Goal: Communication & Community: Answer question/provide support

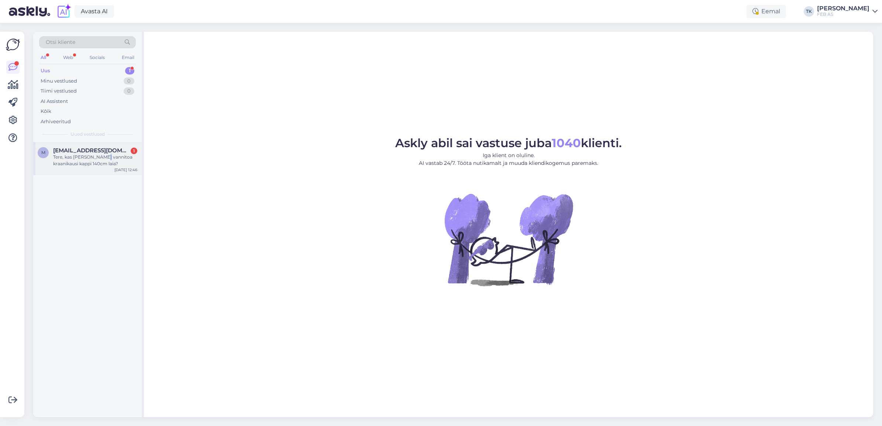
click at [100, 158] on div "Tere, kas [PERSON_NAME] vannitoa kraanikausi kappi 140cm laia?" at bounding box center [95, 160] width 84 height 13
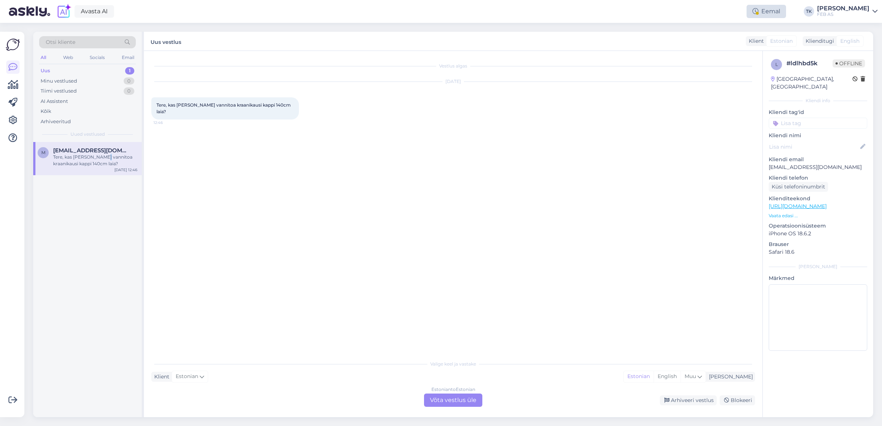
click at [782, 6] on div "Eemal" at bounding box center [766, 11] width 39 height 13
click at [750, 106] on button "Lõpeta paus" at bounding box center [741, 107] width 37 height 8
click at [471, 399] on div "Estonian to Estonian Võta vestlus üle" at bounding box center [453, 400] width 58 height 13
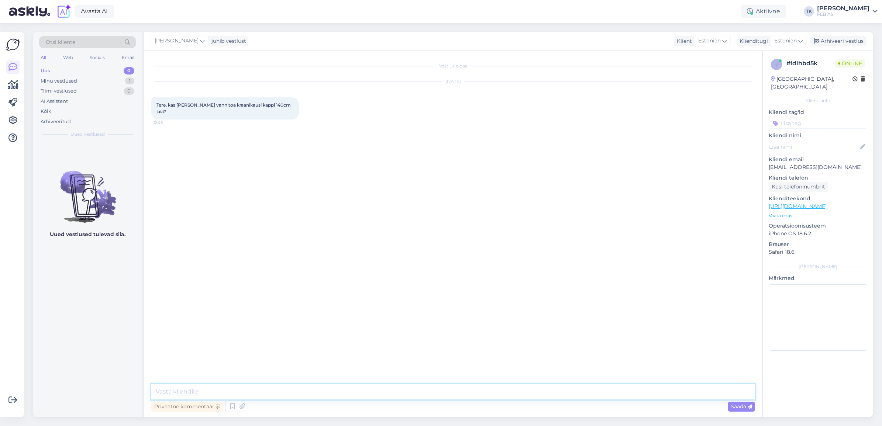
click at [264, 389] on textarea at bounding box center [453, 392] width 604 height 16
click at [395, 389] on textarea "Tere! [PERSON_NAME] kohe laos pakkuda pole. Saame eraldi tellida. Näiteks [GEOG…" at bounding box center [453, 392] width 604 height 16
drag, startPoint x: 419, startPoint y: 397, endPoint x: 334, endPoint y: 400, distance: 84.9
click at [334, 400] on div "Tere! [PERSON_NAME] kohe laos pakkuda pole. Saame eraldi tellida. Näiteks Ville…" at bounding box center [453, 399] width 604 height 30
paste textarea "[URL][DOMAIN_NAME][PERSON_NAME]"
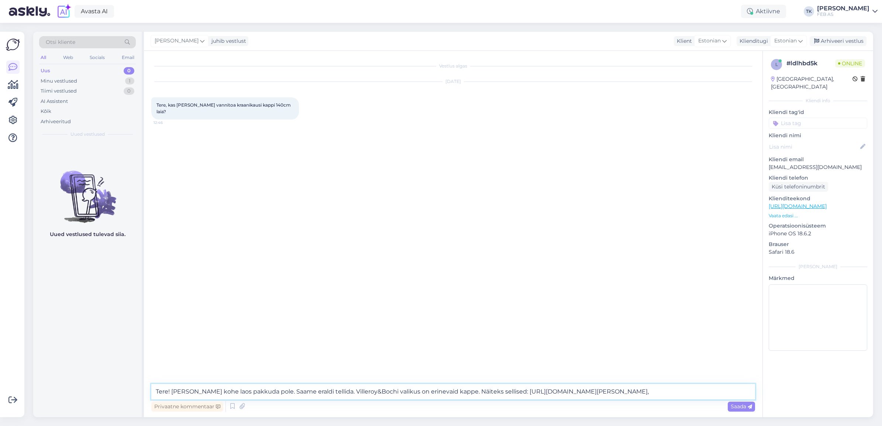
click at [748, 388] on textarea "Tere! [PERSON_NAME] kohe laos pakkuda pole. Saame eraldi tellida. Villeroy&Boch…" at bounding box center [453, 392] width 604 height 16
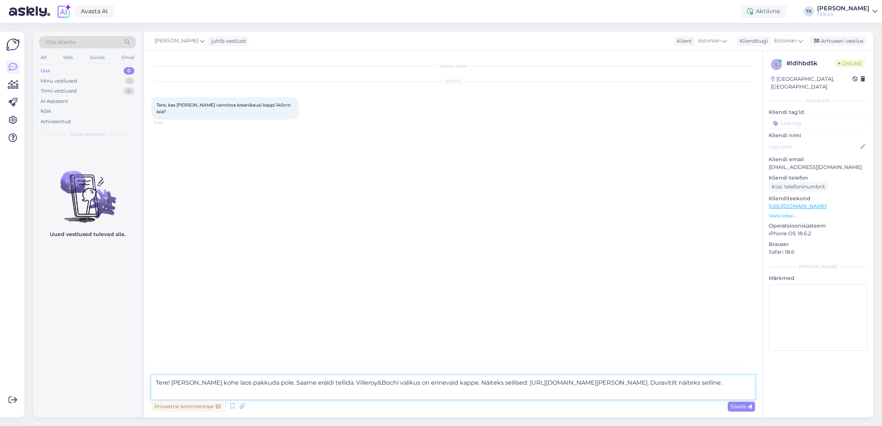
paste textarea "[URL][DOMAIN_NAME]"
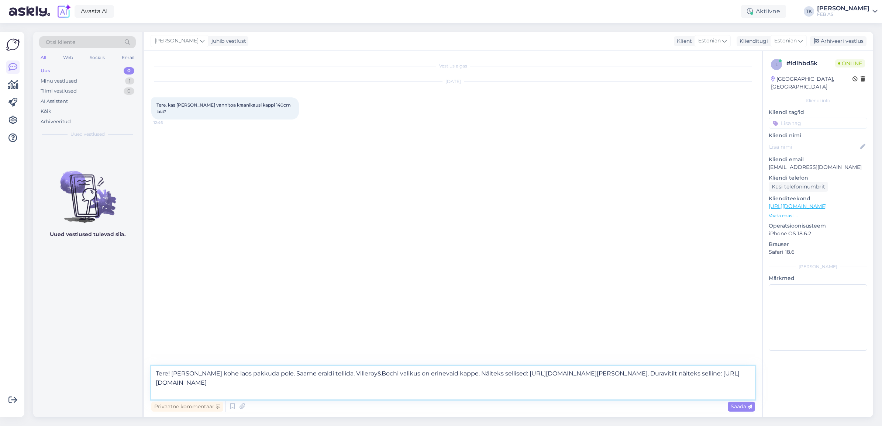
drag, startPoint x: 738, startPoint y: 373, endPoint x: 506, endPoint y: 375, distance: 232.5
click at [506, 375] on textarea "Tere! [PERSON_NAME] kohe laos pakkuda pole. Saame eraldi tellida. Villeroy&Boch…" at bounding box center [453, 383] width 604 height 34
paste textarea "suche?q=vanity%20unit#/q/vanity%20unit/Division/BW/Width/1380-1450"
click at [406, 383] on textarea "Tere! [PERSON_NAME] kohe laos pakkuda pole. Saame eraldi tellida. Villeroy&Boch…" at bounding box center [453, 383] width 604 height 34
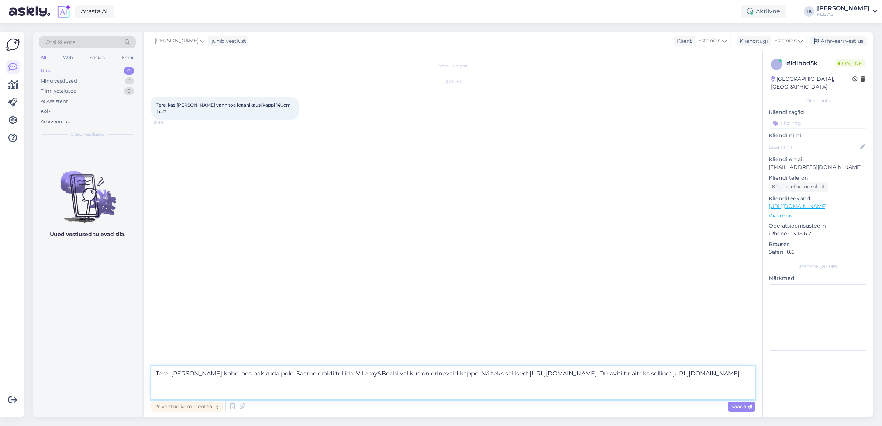
click at [725, 396] on textarea "Tere! [PERSON_NAME] kohe laos pakkuda pole. Saame eraldi tellida. Villeroy&Boch…" at bounding box center [453, 383] width 604 height 34
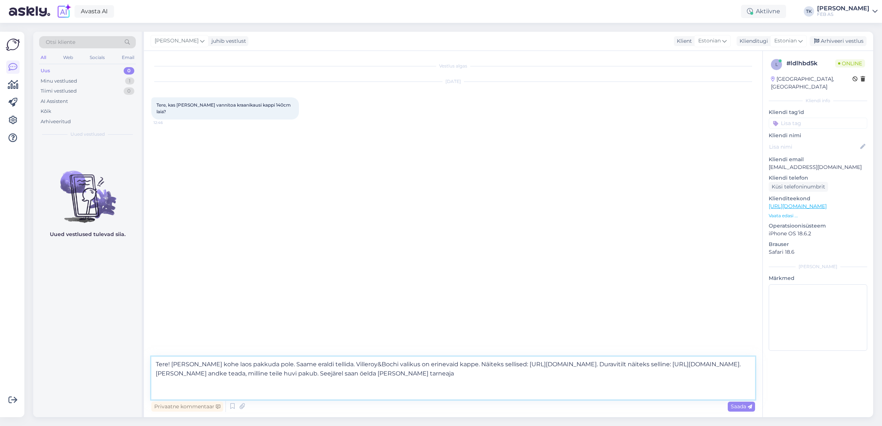
type textarea "Tere! [PERSON_NAME] kohe laos pakkuda pole. Saame eraldi tellida. Villeroy&Boch…"
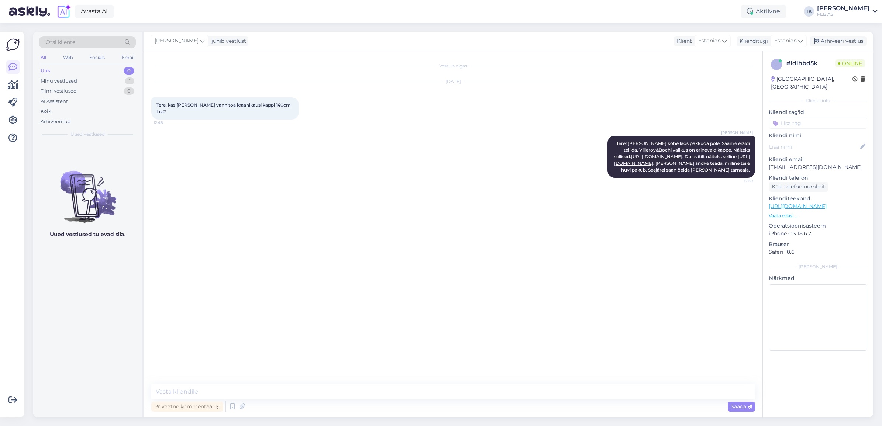
click at [431, 186] on div "Triinu [PERSON_NAME] Tere! [PERSON_NAME] kohe laos pakkuda pole. Saame eraldi t…" at bounding box center [453, 157] width 604 height 58
